Goal: Task Accomplishment & Management: Use online tool/utility

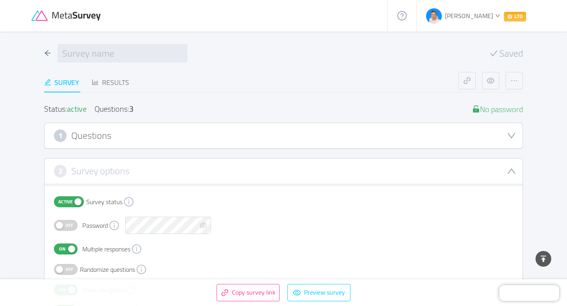
scroll to position [176, 0]
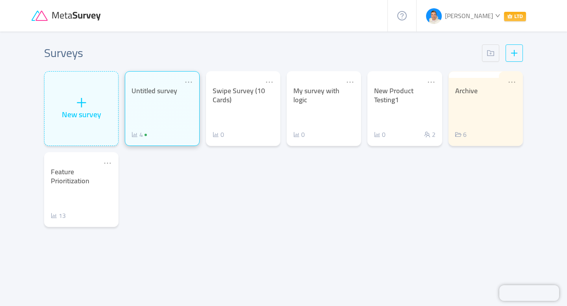
click at [159, 102] on div "Untitled survey 4" at bounding box center [161, 113] width 61 height 53
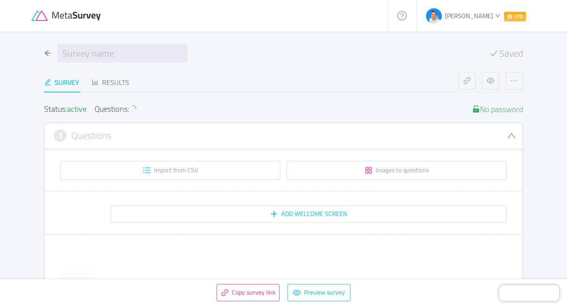
click at [151, 133] on div "1 Questions" at bounding box center [283, 136] width 459 height 13
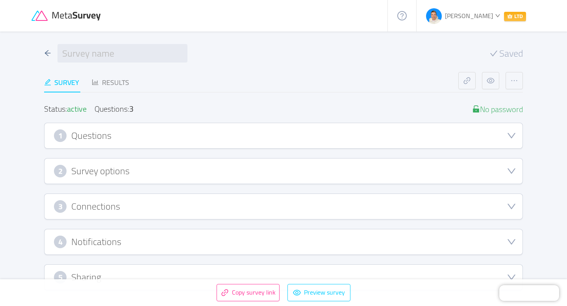
click at [153, 207] on div "3 Connections" at bounding box center [283, 206] width 459 height 13
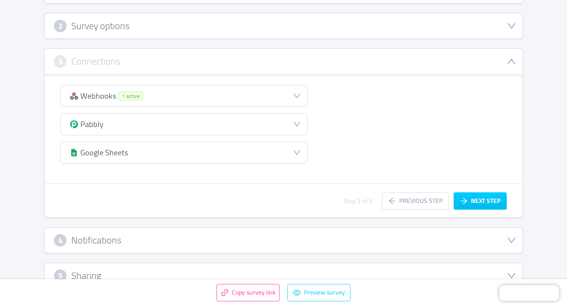
scroll to position [165, 0]
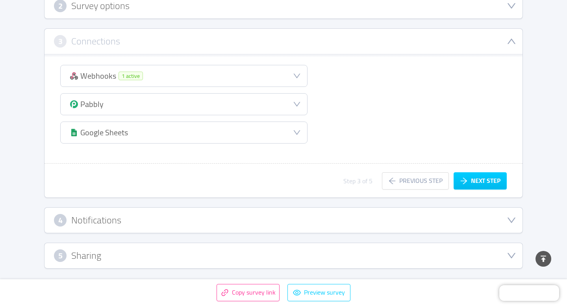
click at [141, 63] on div "Webhooks 1 active Pabbly Google Sheets" at bounding box center [183, 109] width 279 height 99
click at [148, 74] on div "Webhooks 1 active" at bounding box center [184, 75] width 246 height 21
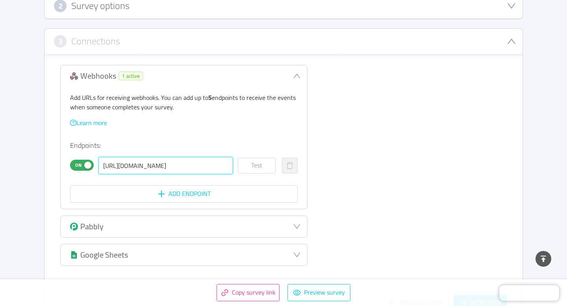
click at [181, 163] on input "[URL][DOMAIN_NAME]" at bounding box center [165, 165] width 135 height 17
